Goal: Entertainment & Leisure: Consume media (video, audio)

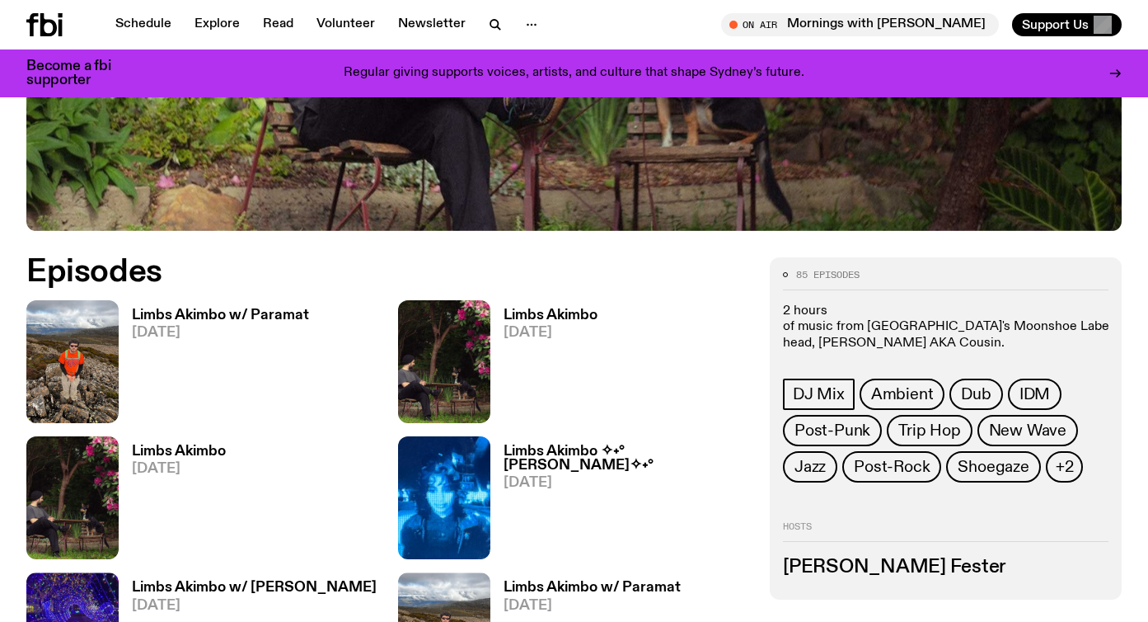
scroll to position [627, 0]
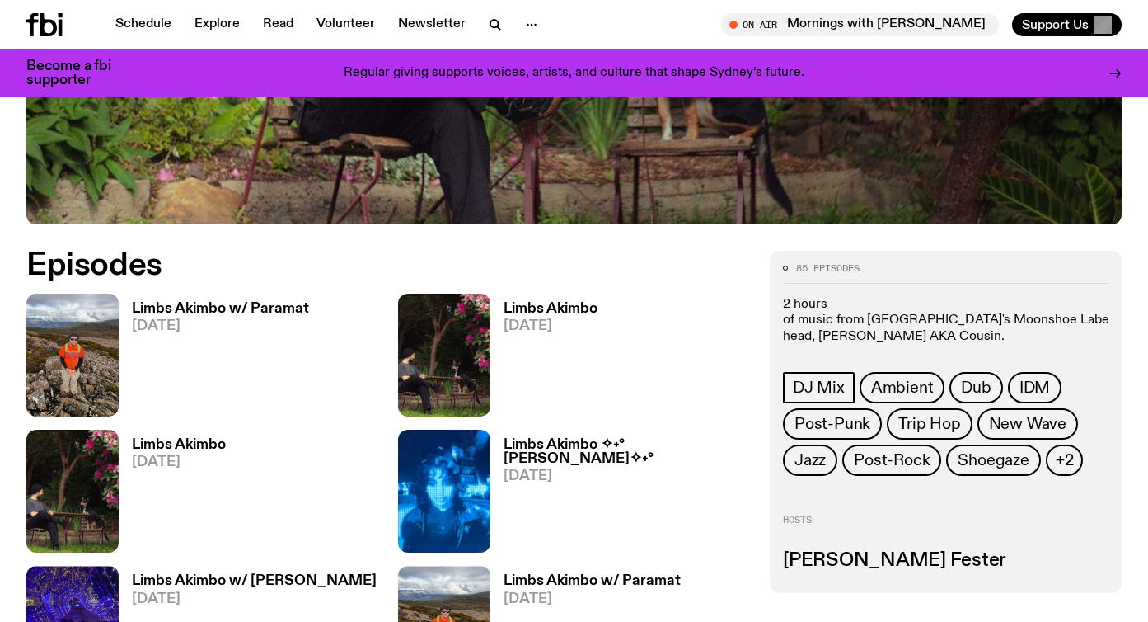
click at [185, 310] on h3 "Limbs Akimbo w/ Paramat" at bounding box center [220, 309] width 177 height 14
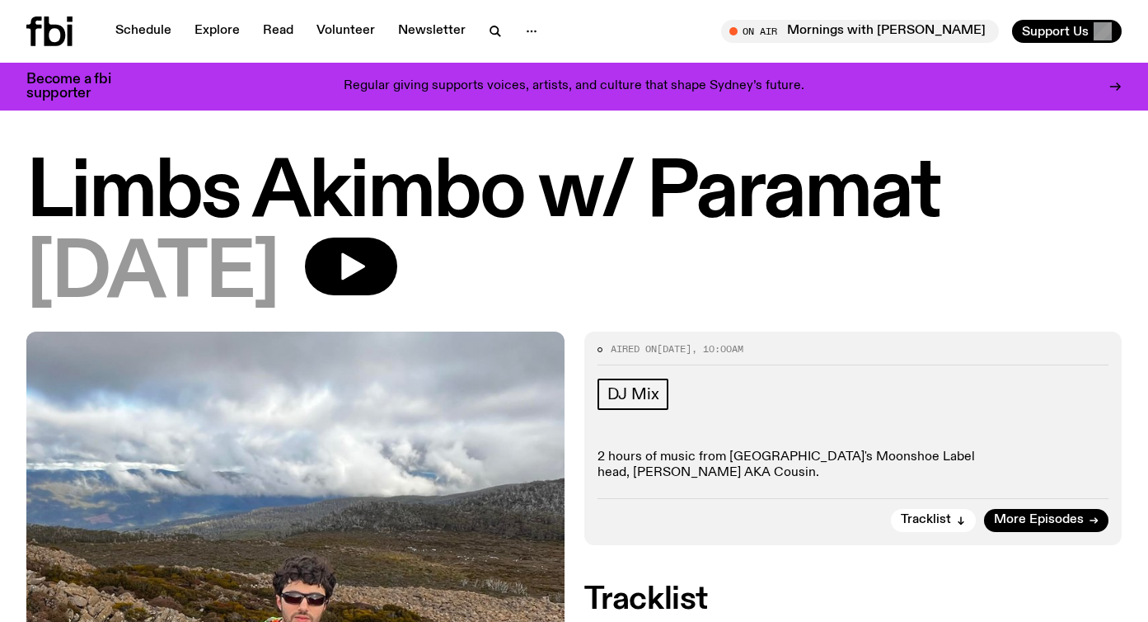
click at [368, 264] on icon "button" at bounding box center [351, 266] width 33 height 33
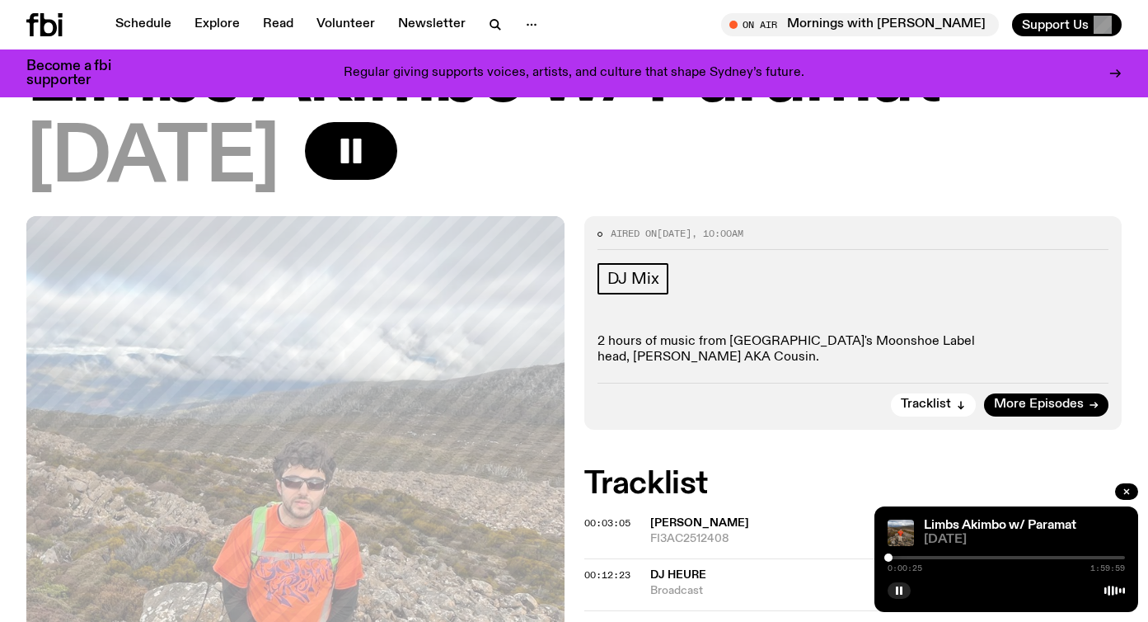
scroll to position [99, 0]
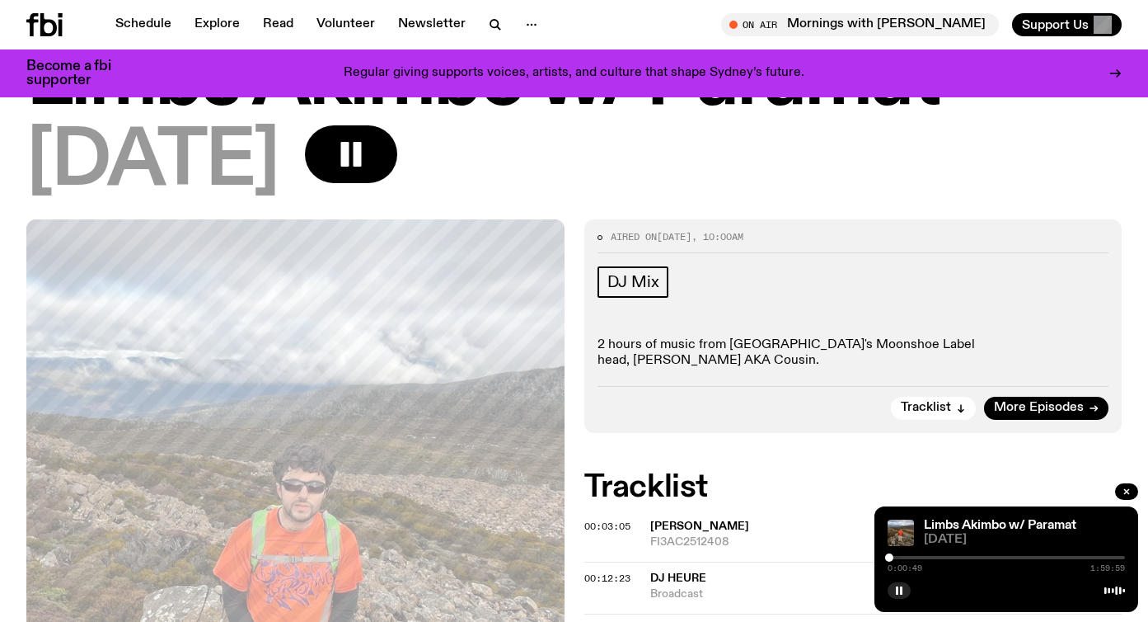
click at [897, 557] on div at bounding box center [1006, 557] width 237 height 3
click at [909, 557] on div at bounding box center [1006, 557] width 237 height 3
click at [919, 556] on div at bounding box center [1006, 557] width 237 height 3
click at [928, 556] on div at bounding box center [1006, 557] width 237 height 3
click at [937, 556] on div at bounding box center [1006, 557] width 237 height 3
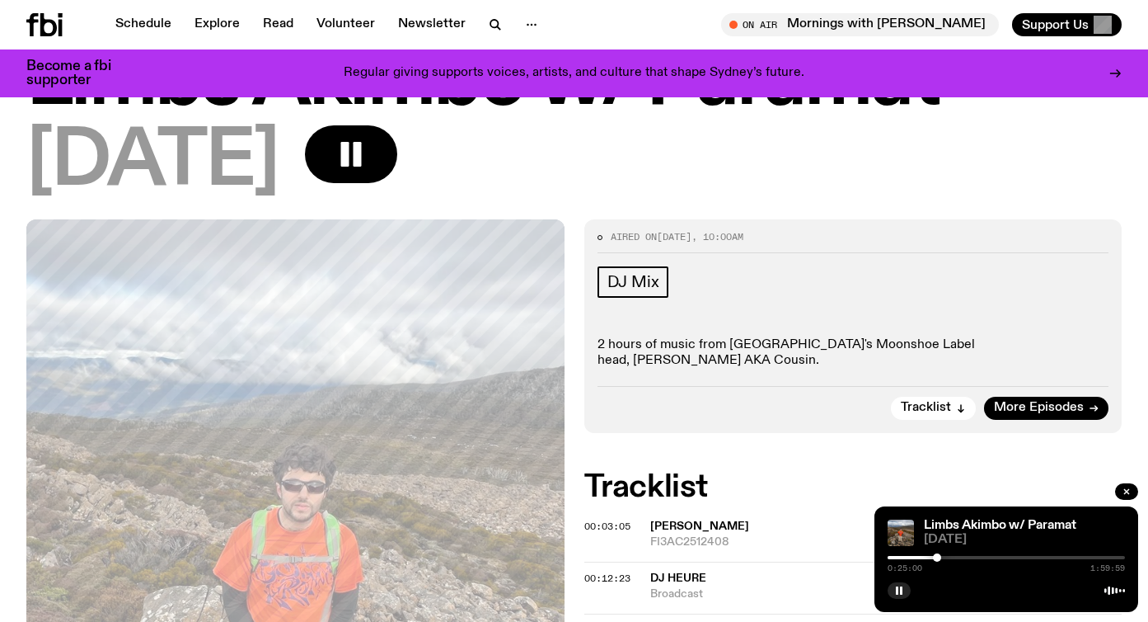
click at [946, 557] on div at bounding box center [1006, 557] width 237 height 3
click at [898, 591] on rect "button" at bounding box center [897, 590] width 2 height 8
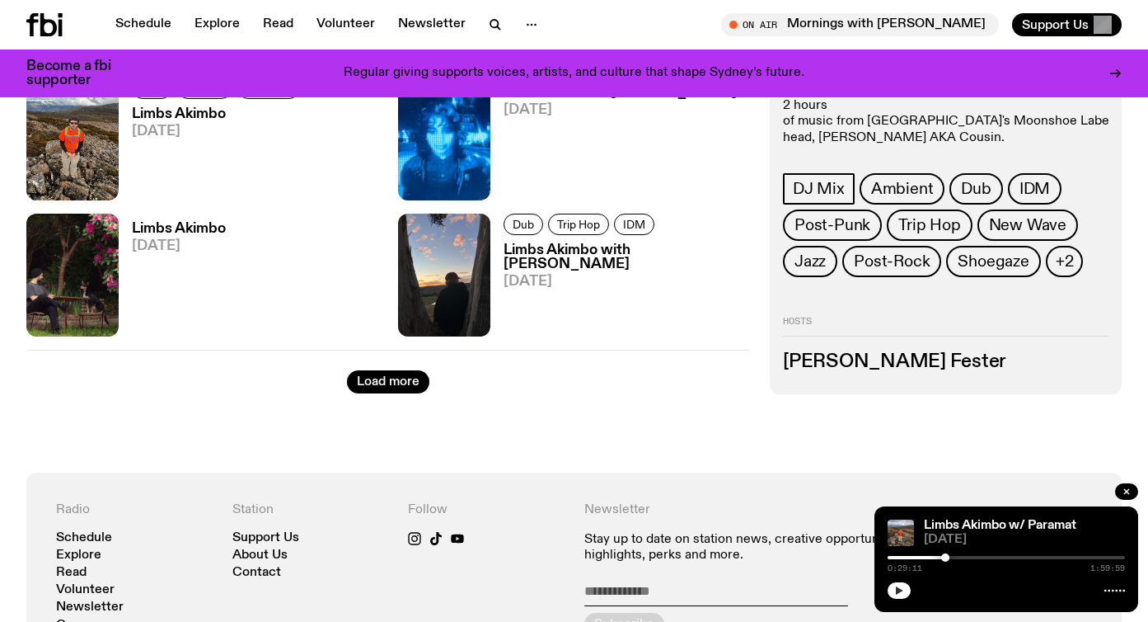
scroll to position [3298, 0]
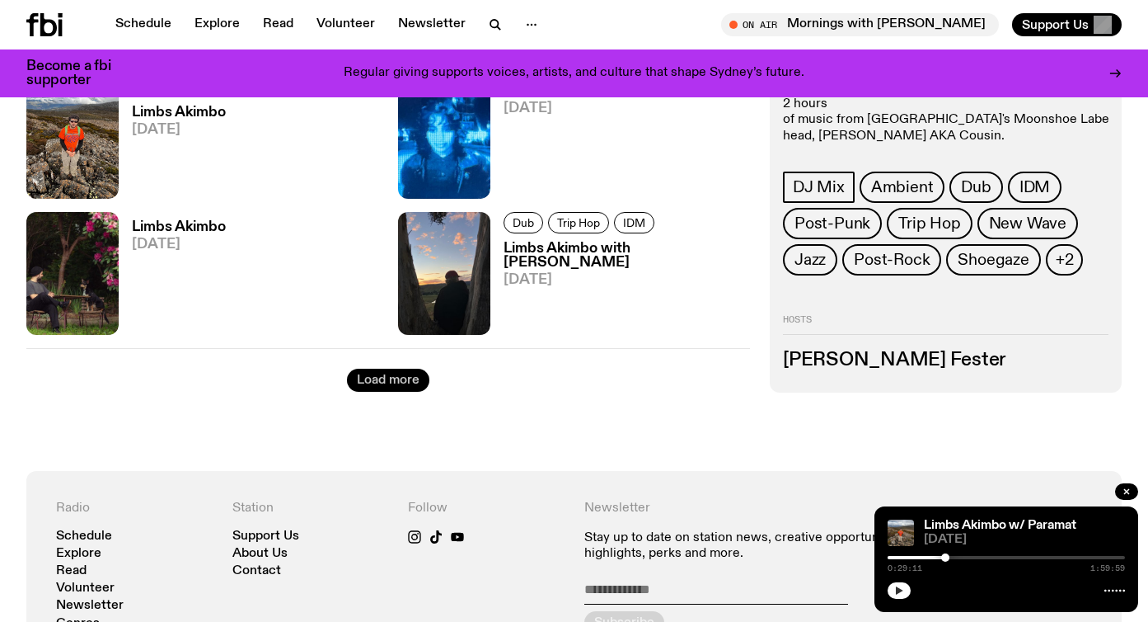
click at [399, 384] on button "Load more" at bounding box center [388, 380] width 82 height 23
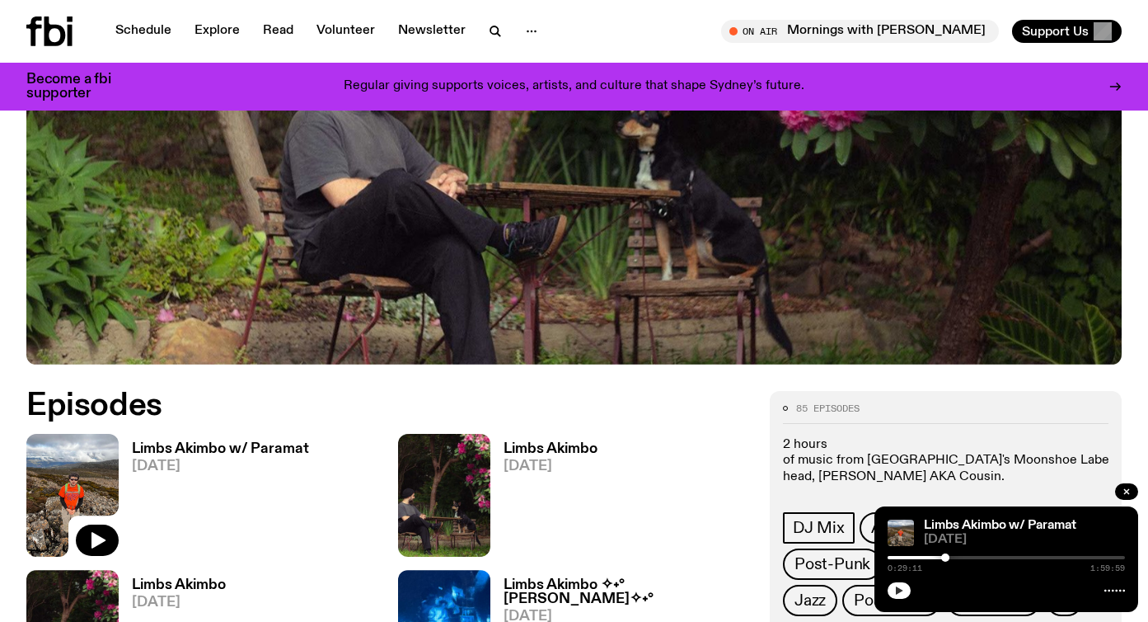
scroll to position [0, 0]
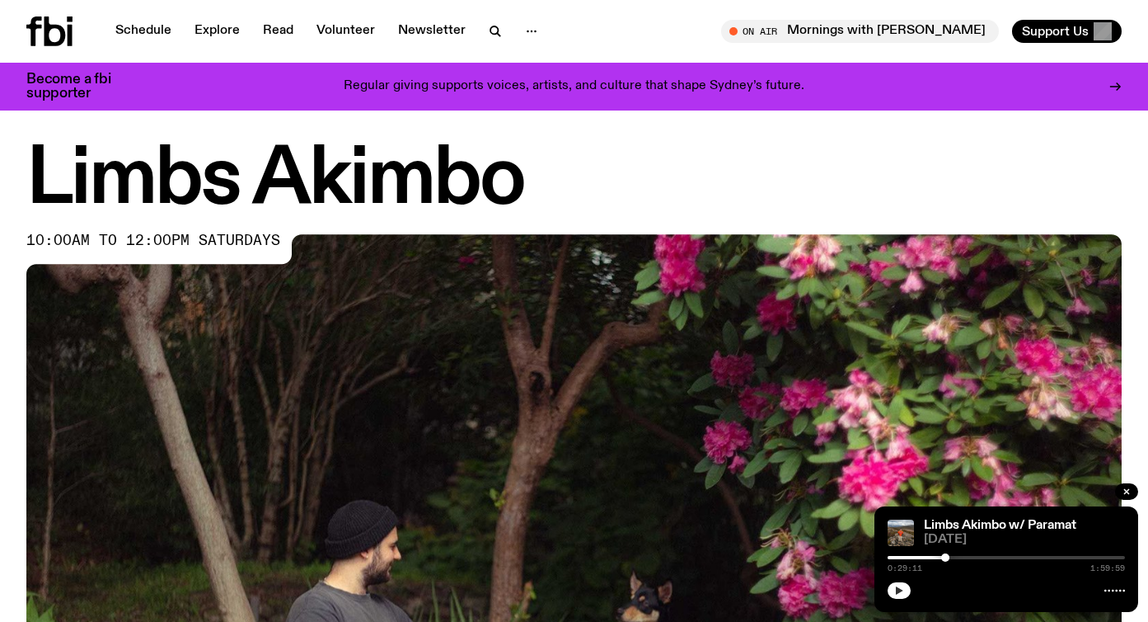
drag, startPoint x: 633, startPoint y: 308, endPoint x: 634, endPoint y: -120, distance: 427.0
click at [634, 0] on html "Schedule Explore Read Volunteer Newsletter About Us Contact Champions of emergi…" at bounding box center [574, 311] width 1148 height 622
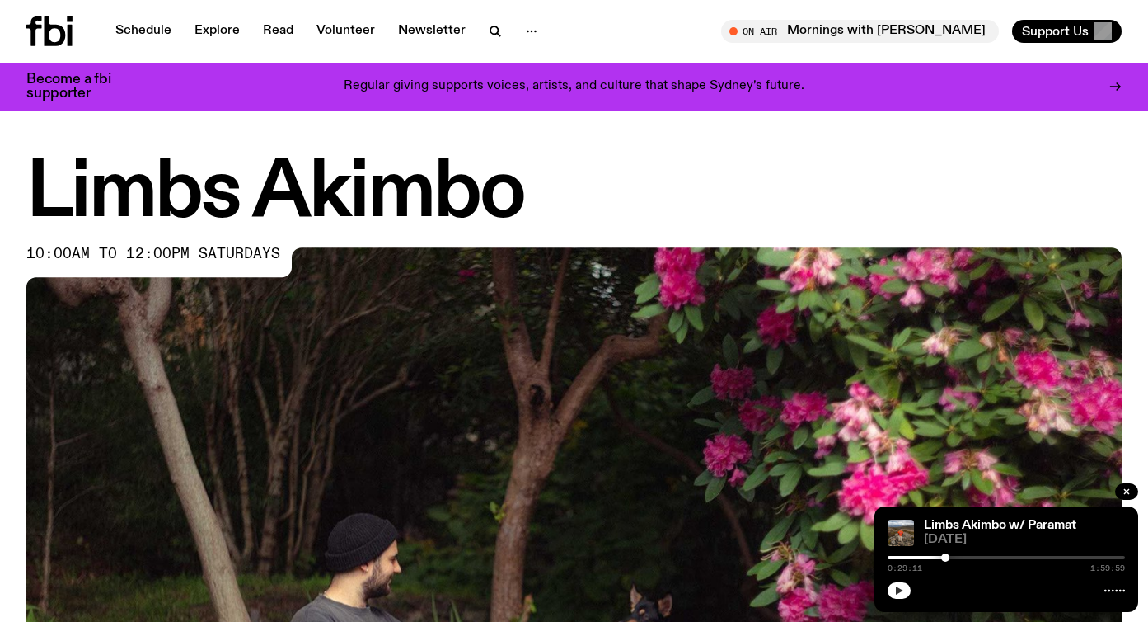
click at [646, 176] on h1 "Limbs Akimbo" at bounding box center [574, 194] width 1096 height 74
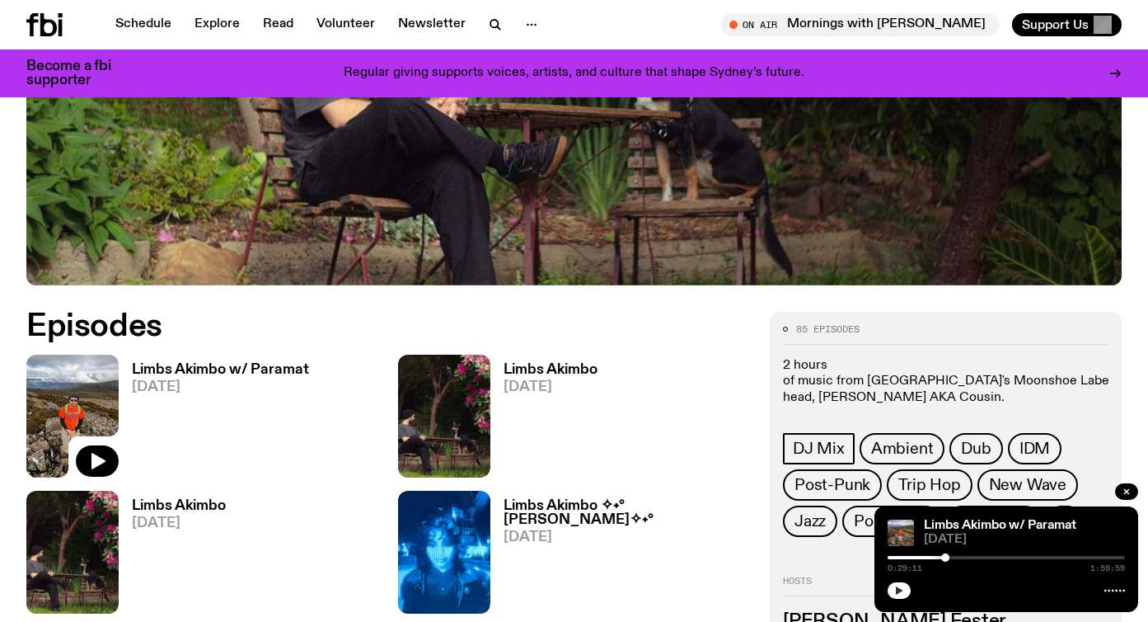
scroll to position [594, 0]
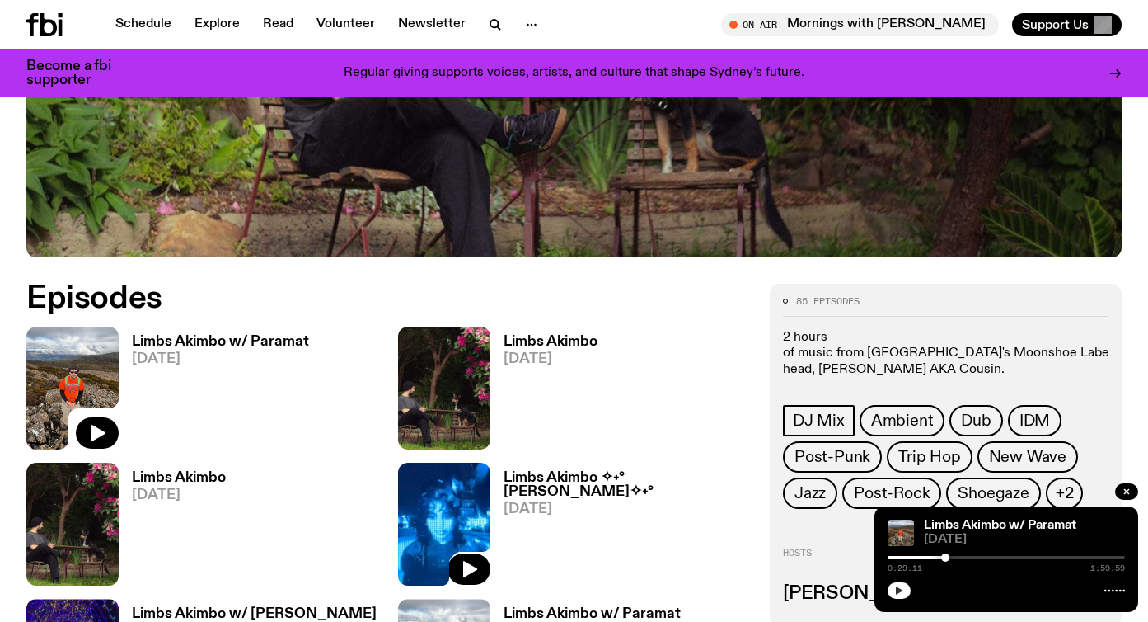
click at [488, 497] on img at bounding box center [444, 523] width 92 height 123
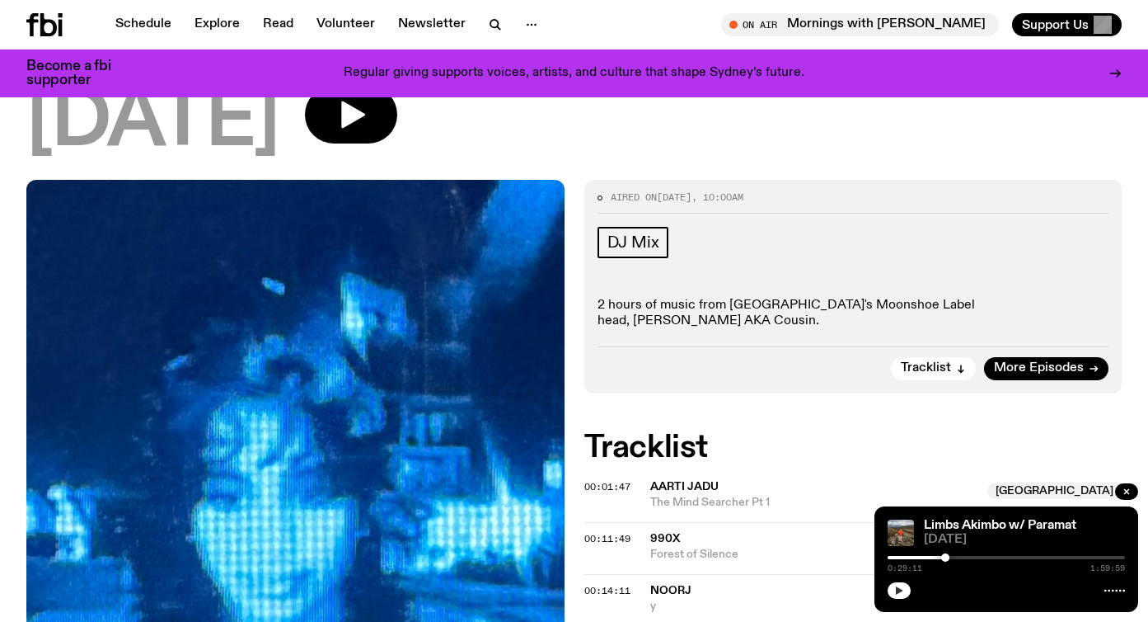
scroll to position [231, 0]
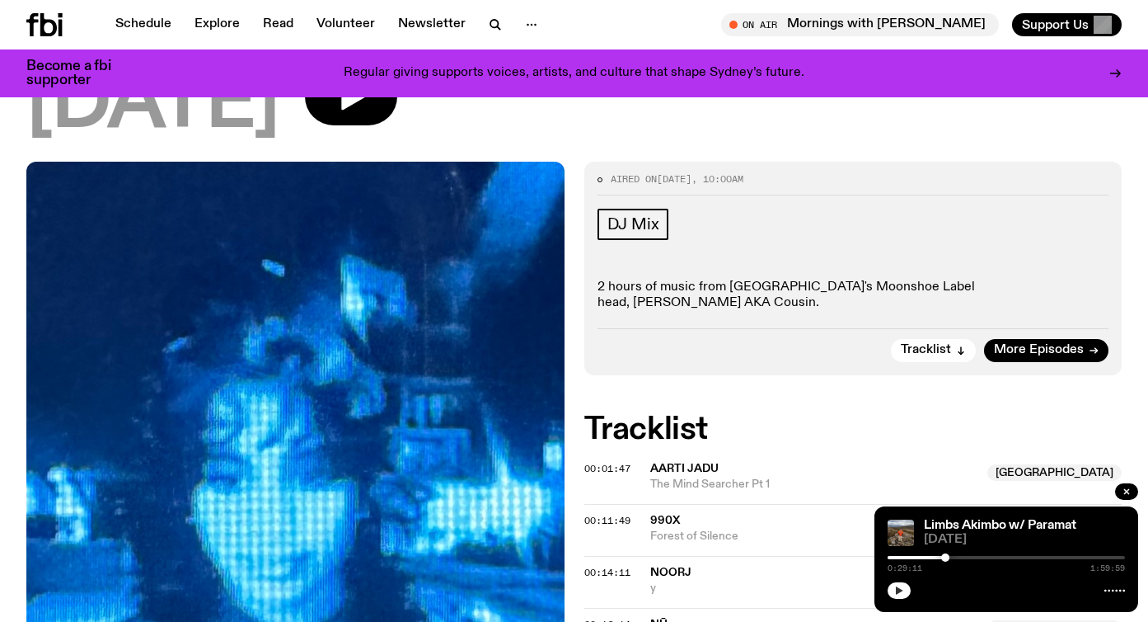
click at [902, 586] on icon "button" at bounding box center [899, 590] width 10 height 10
click at [902, 586] on rect "button" at bounding box center [901, 590] width 2 height 8
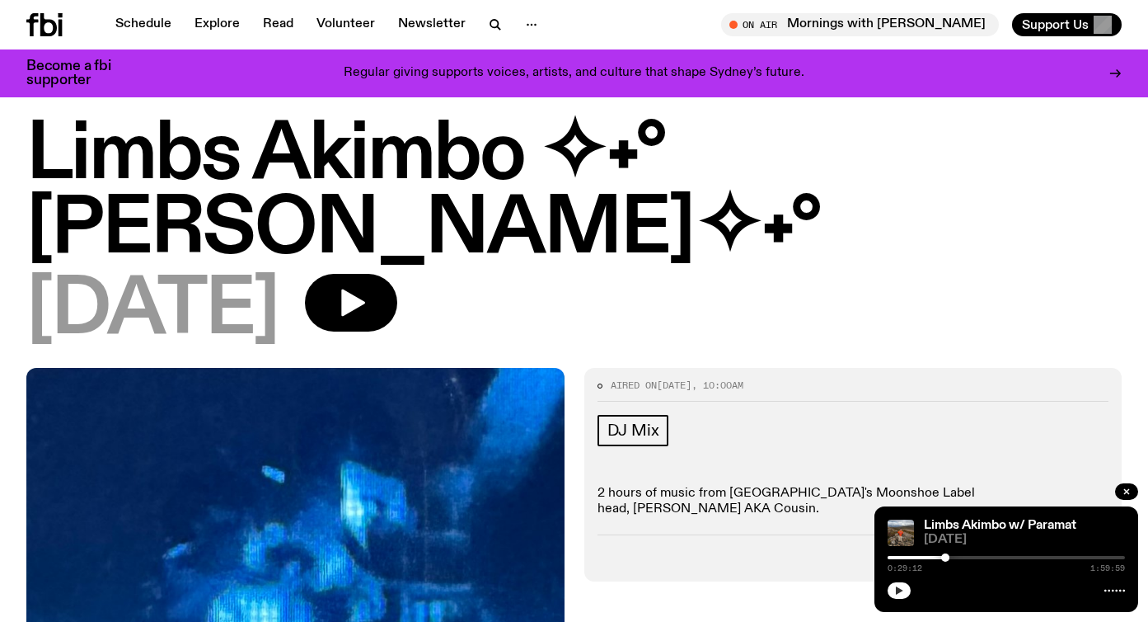
scroll to position [0, 0]
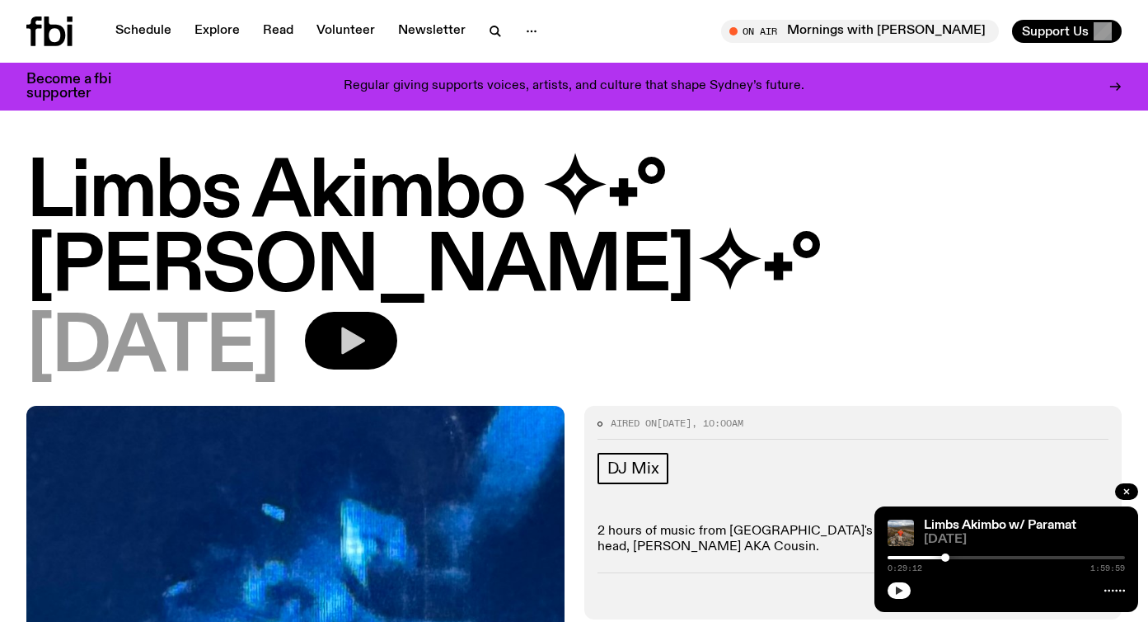
click at [365, 327] on icon "button" at bounding box center [353, 340] width 24 height 27
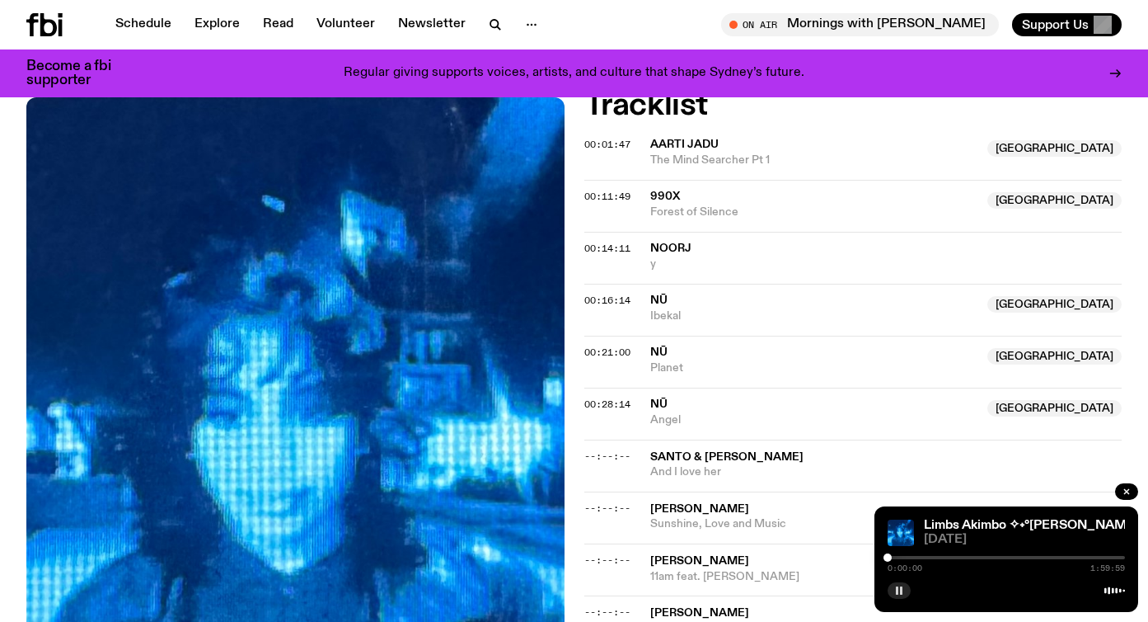
scroll to position [594, 0]
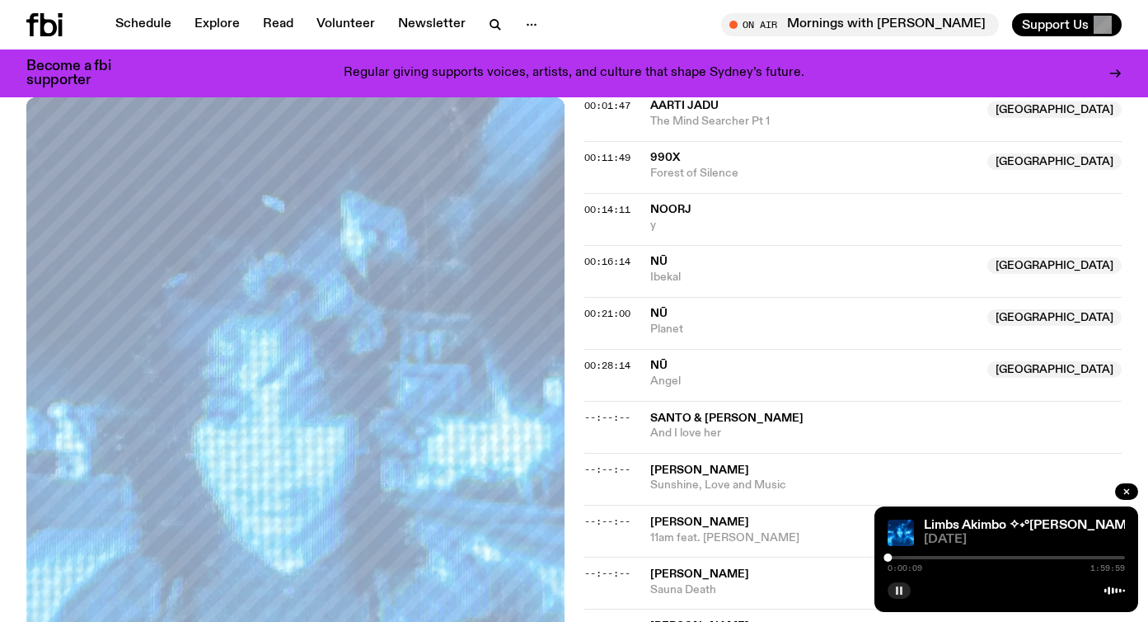
click at [894, 597] on button "button" at bounding box center [899, 590] width 23 height 16
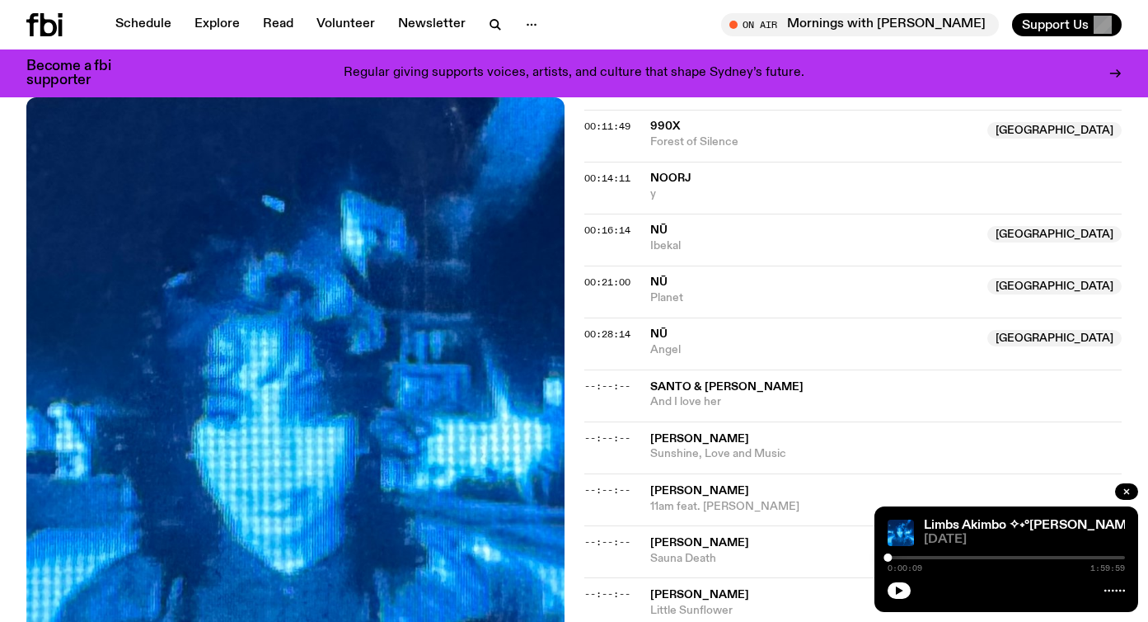
scroll to position [627, 0]
click at [902, 587] on icon "button" at bounding box center [899, 590] width 10 height 10
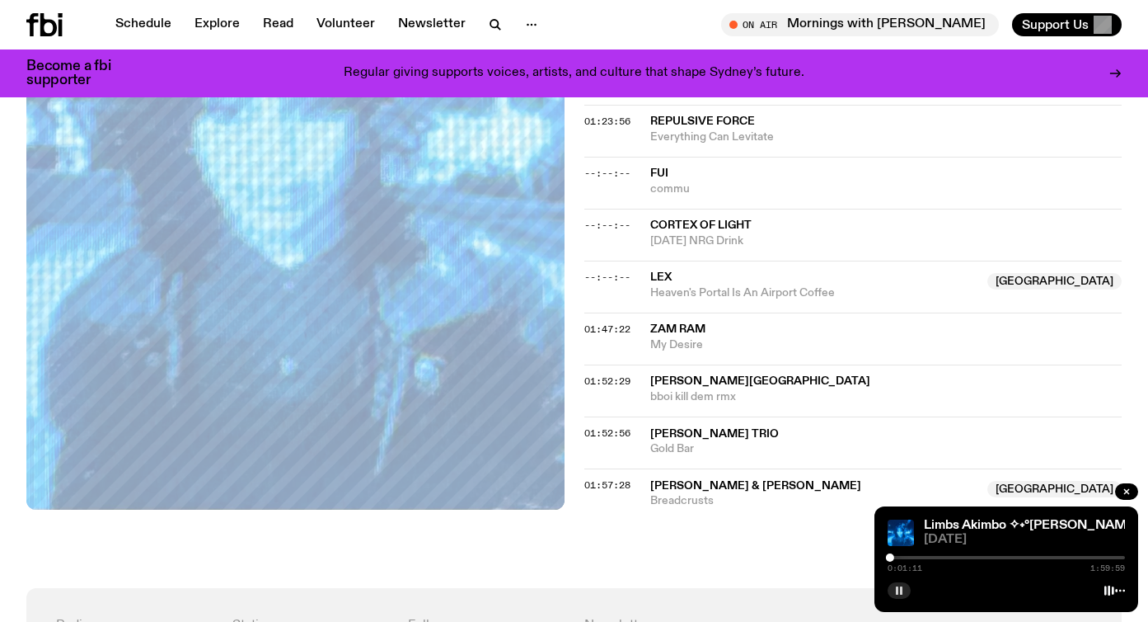
scroll to position [1682, 0]
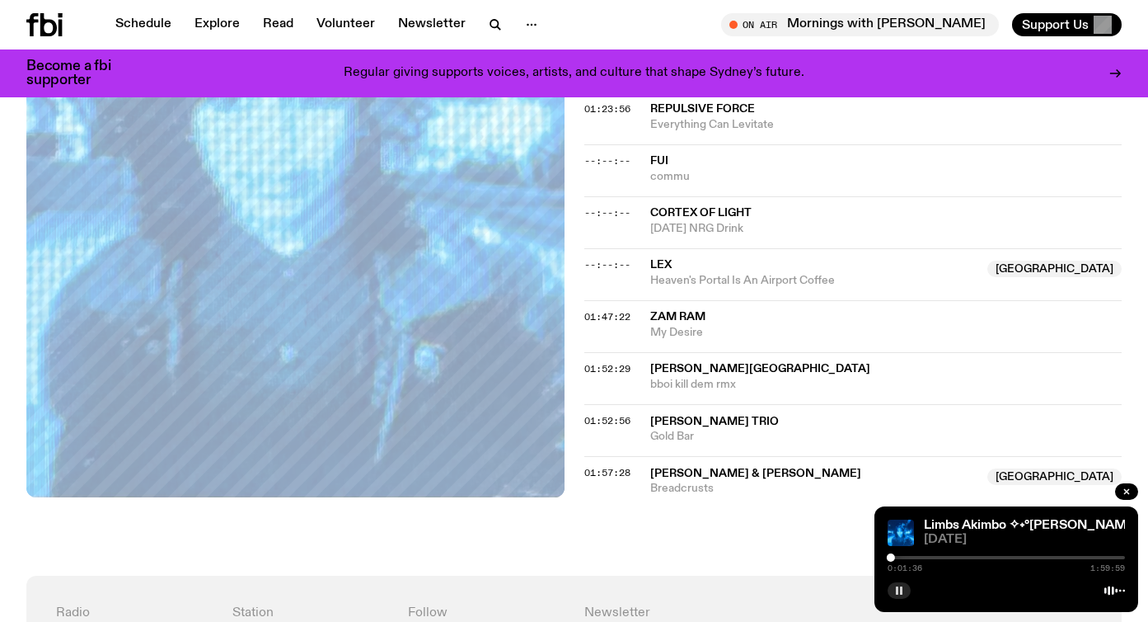
click at [899, 589] on icon "button" at bounding box center [899, 590] width 10 height 10
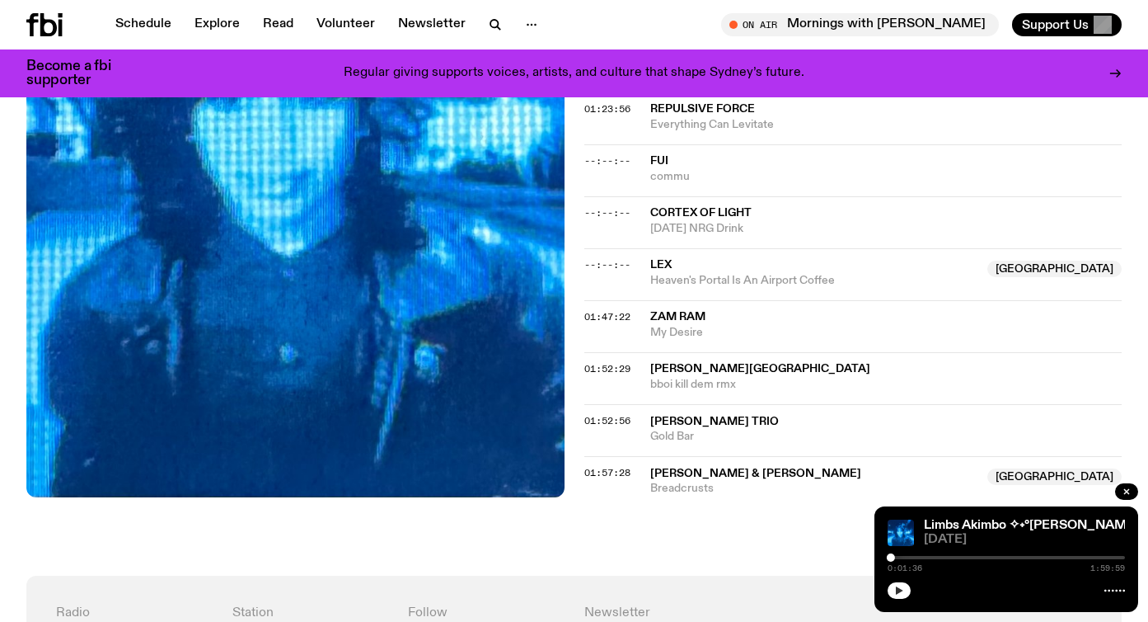
click at [894, 593] on icon "button" at bounding box center [899, 590] width 10 height 10
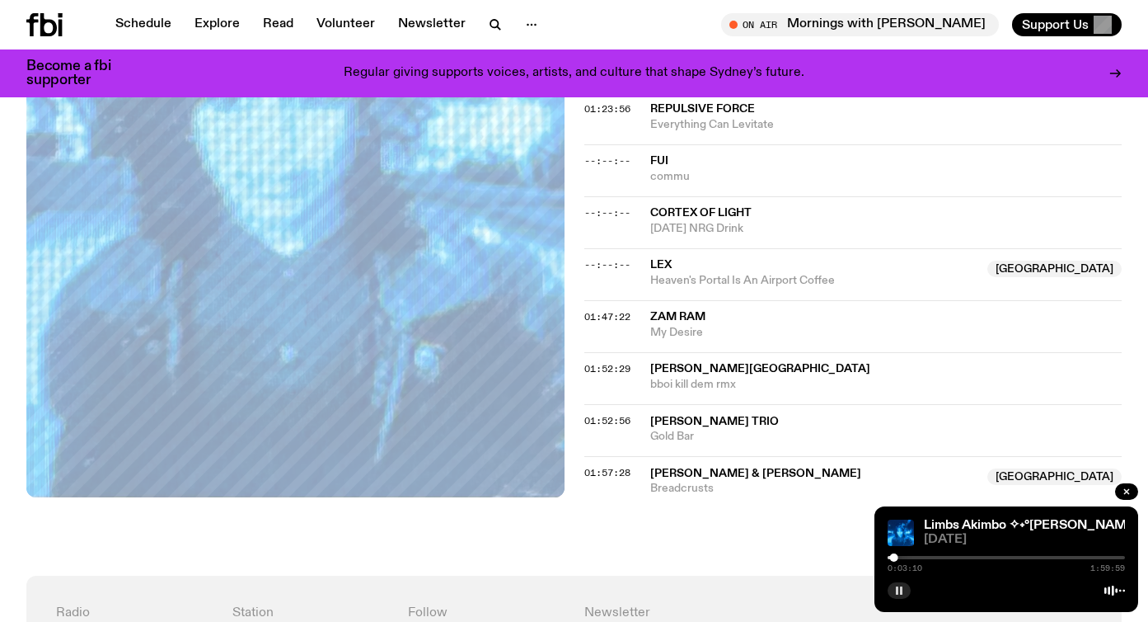
click at [895, 589] on icon "button" at bounding box center [899, 590] width 10 height 10
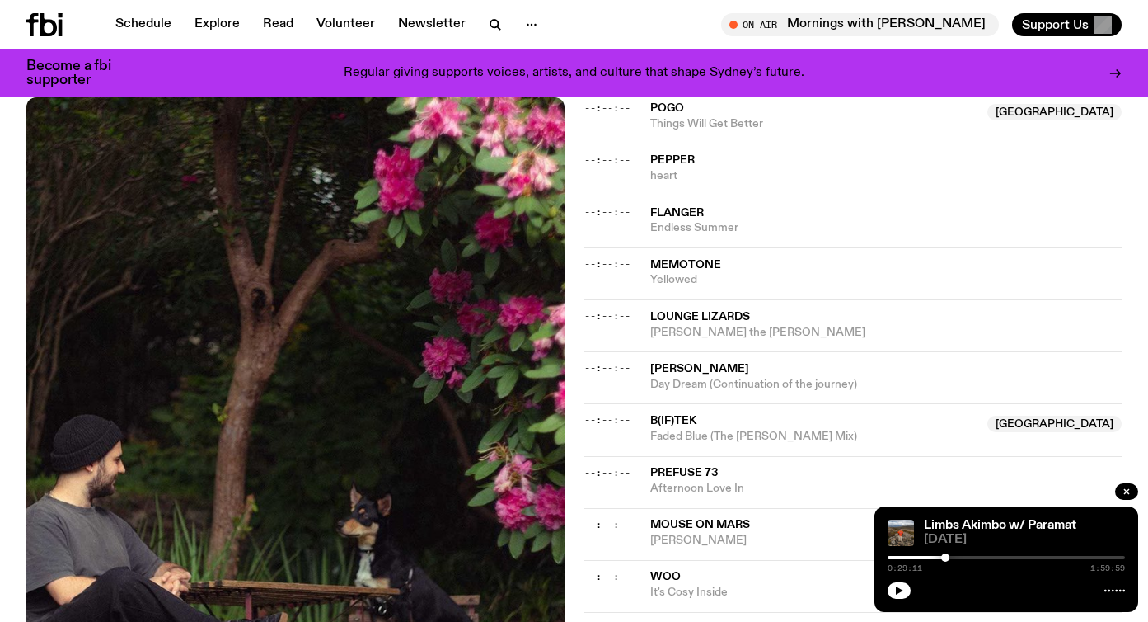
scroll to position [725, 0]
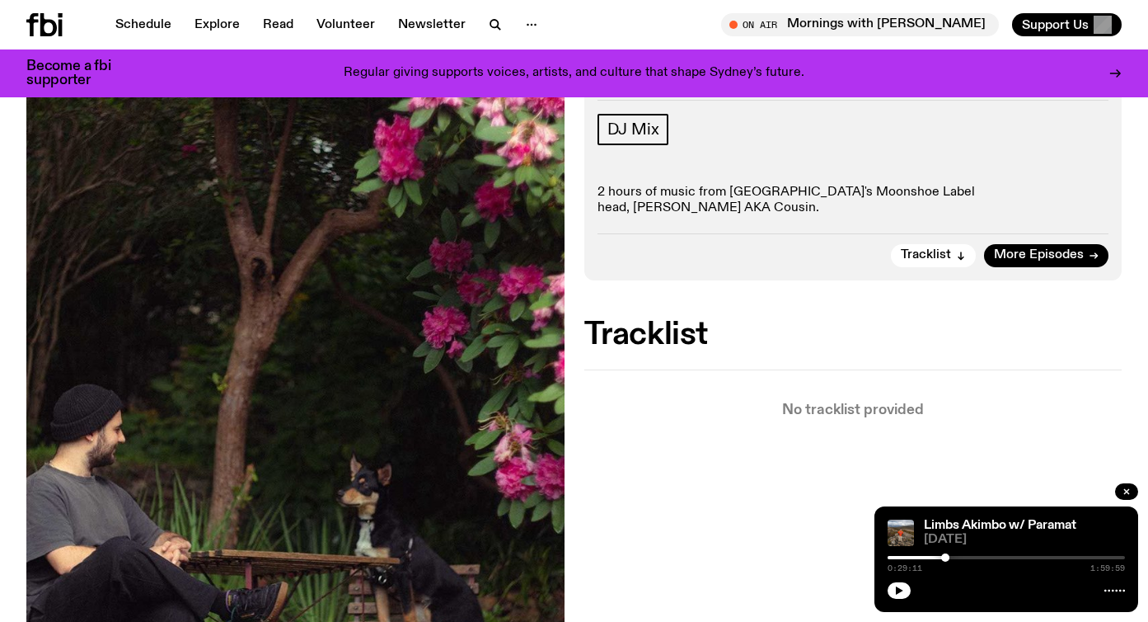
scroll to position [264, 0]
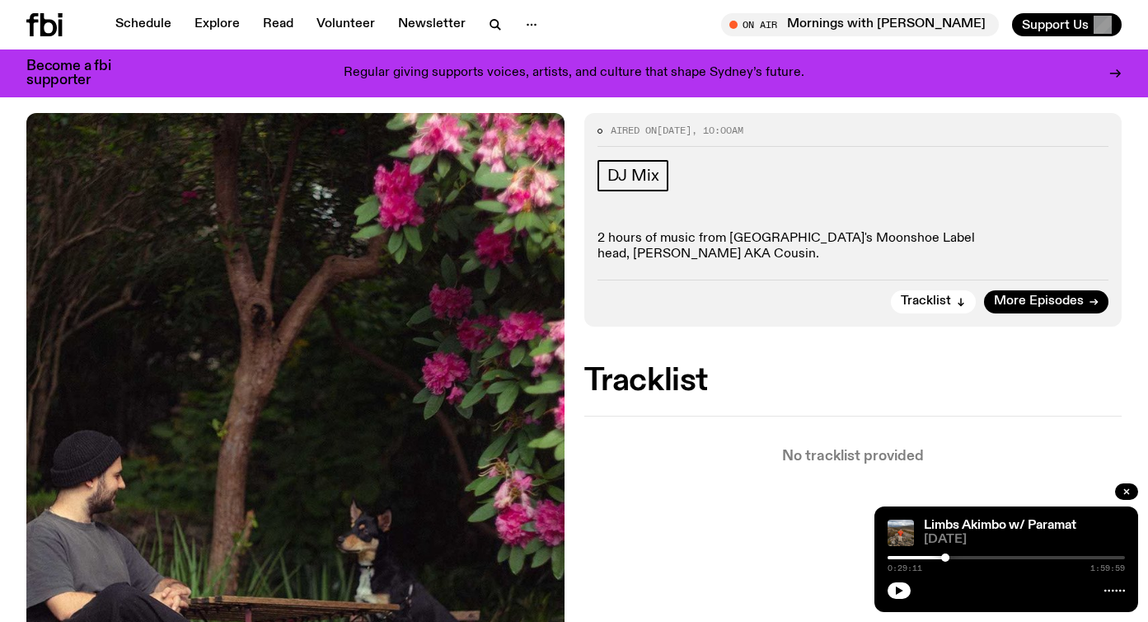
scroll to position [231, 0]
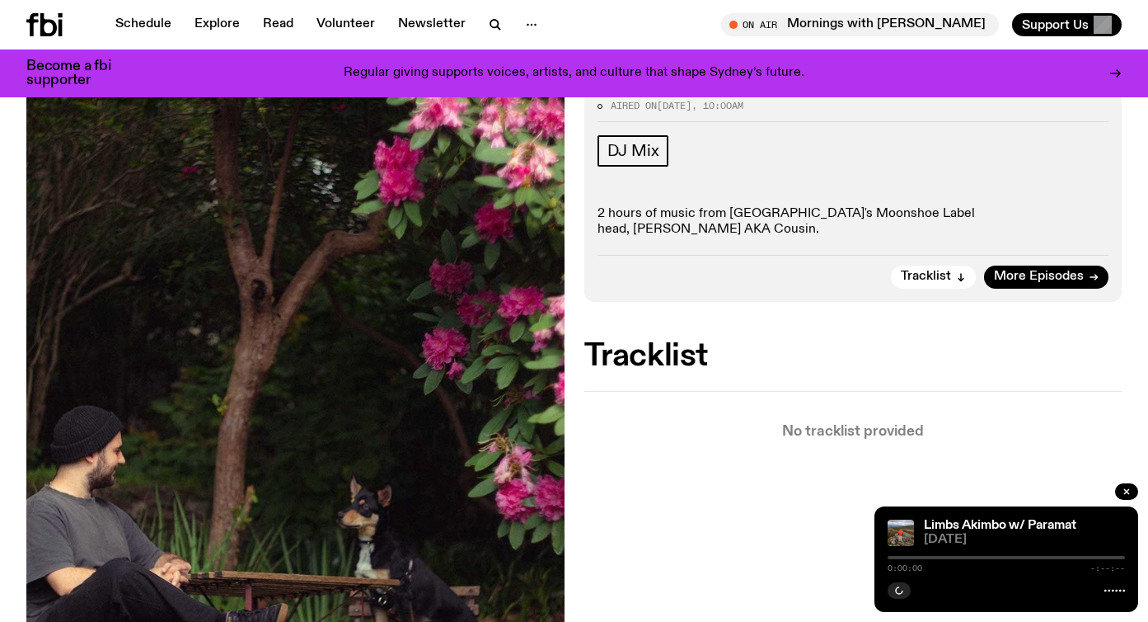
scroll to position [231, 0]
